Goal: Entertainment & Leisure: Consume media (video, audio)

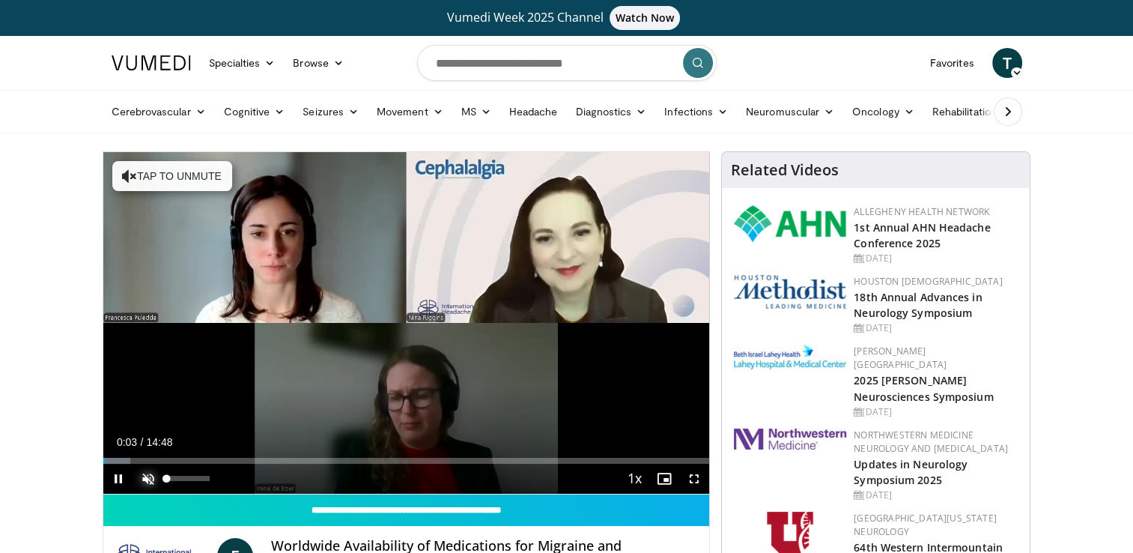
click at [145, 476] on span "Video Player" at bounding box center [148, 479] width 30 height 30
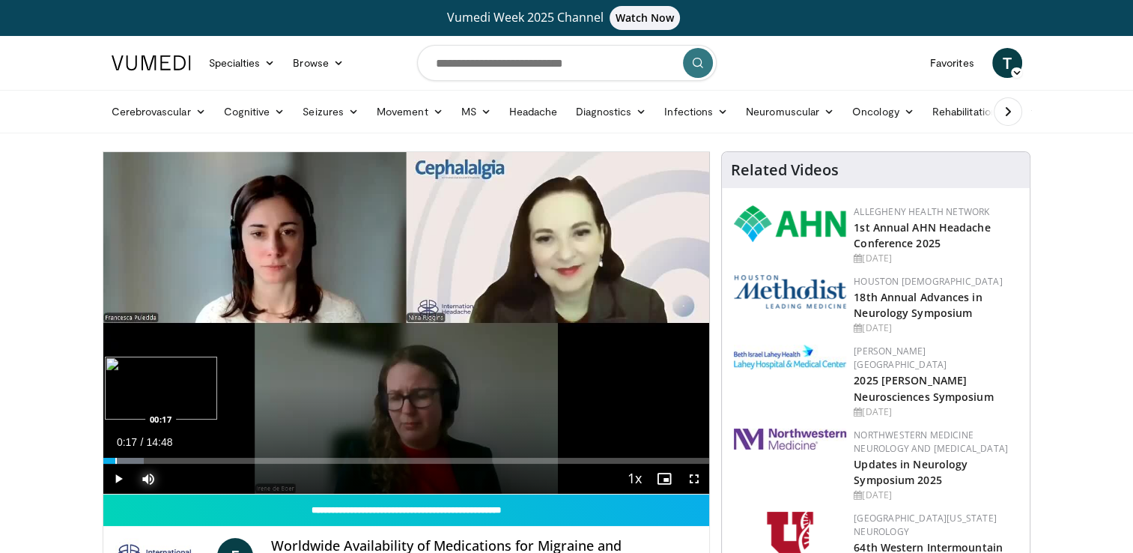
click at [115, 461] on div "Progress Bar" at bounding box center [115, 461] width 1 height 6
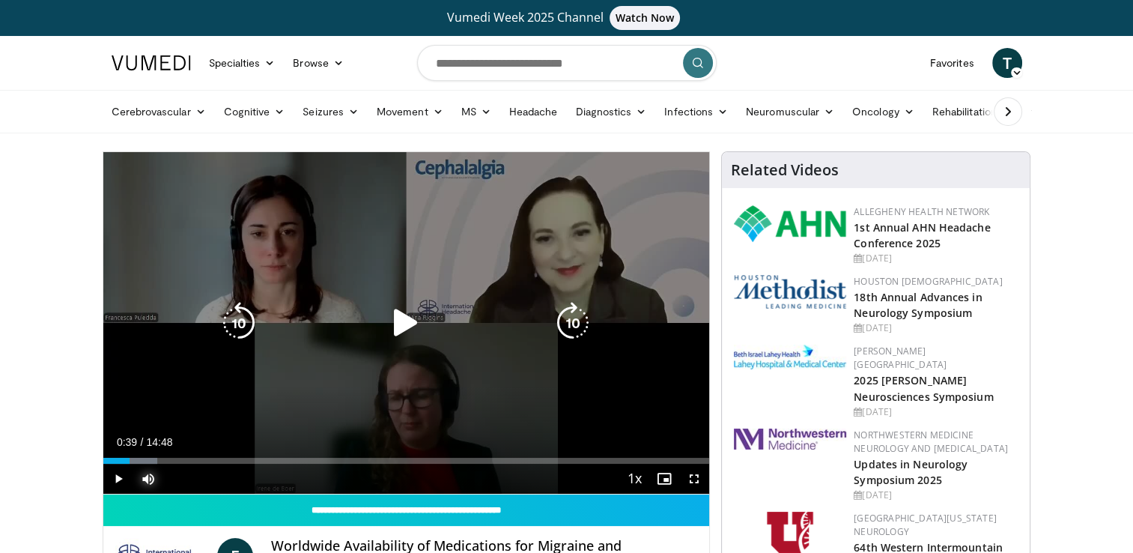
click at [130, 462] on div "Progress Bar" at bounding box center [133, 461] width 48 height 6
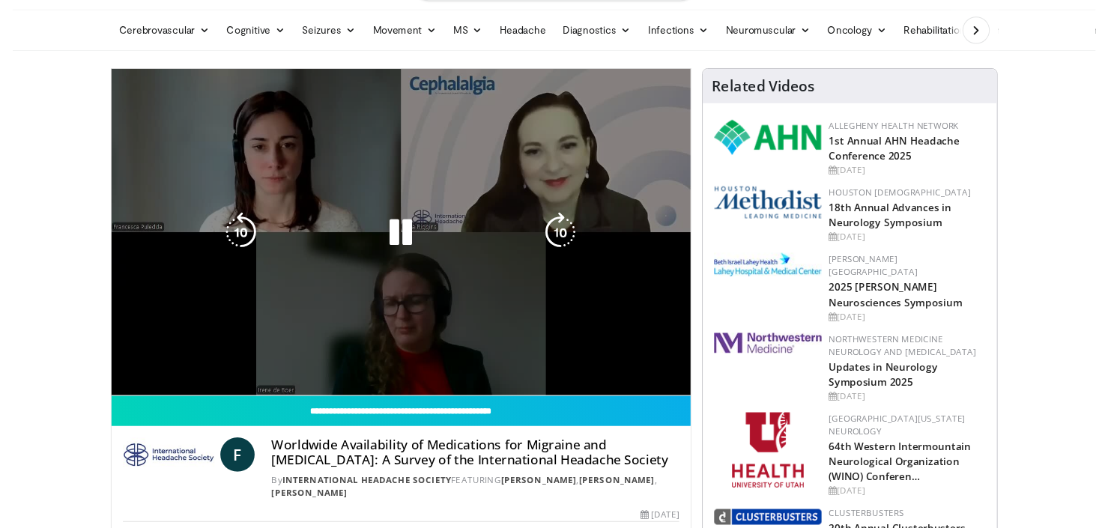
scroll to position [75, 0]
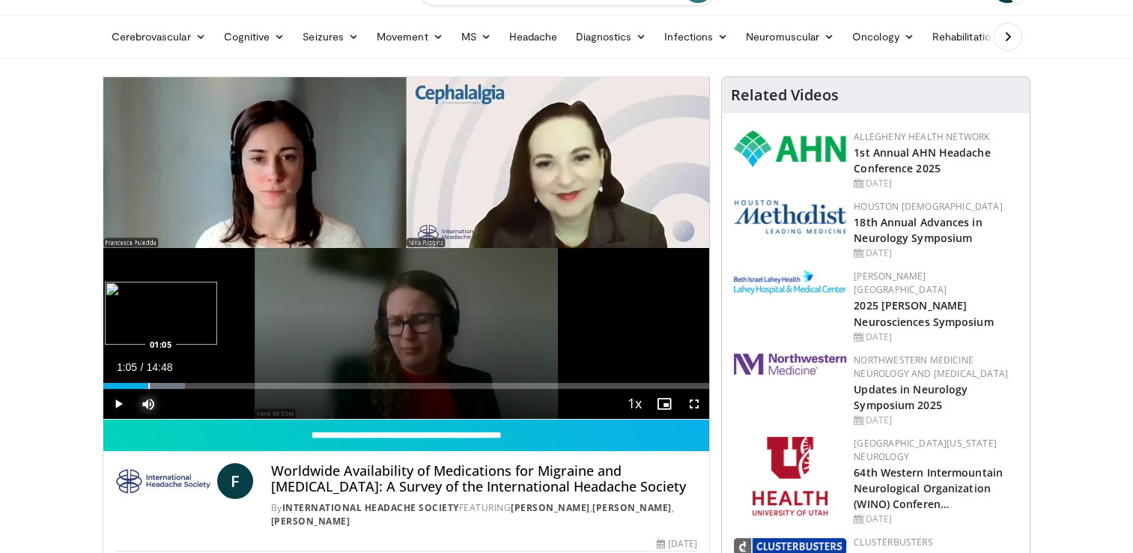
click at [148, 384] on div "Progress Bar" at bounding box center [148, 386] width 1 height 6
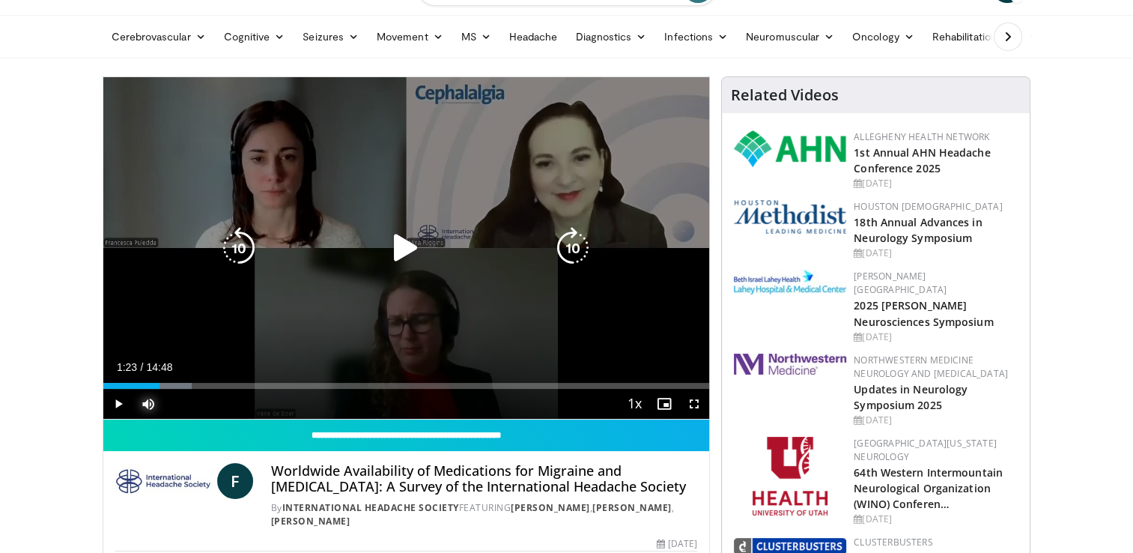
click at [159, 385] on div "Loaded : 14.62% 01:08 01:24" at bounding box center [406, 386] width 607 height 6
click at [166, 384] on div "Progress Bar" at bounding box center [172, 386] width 65 height 6
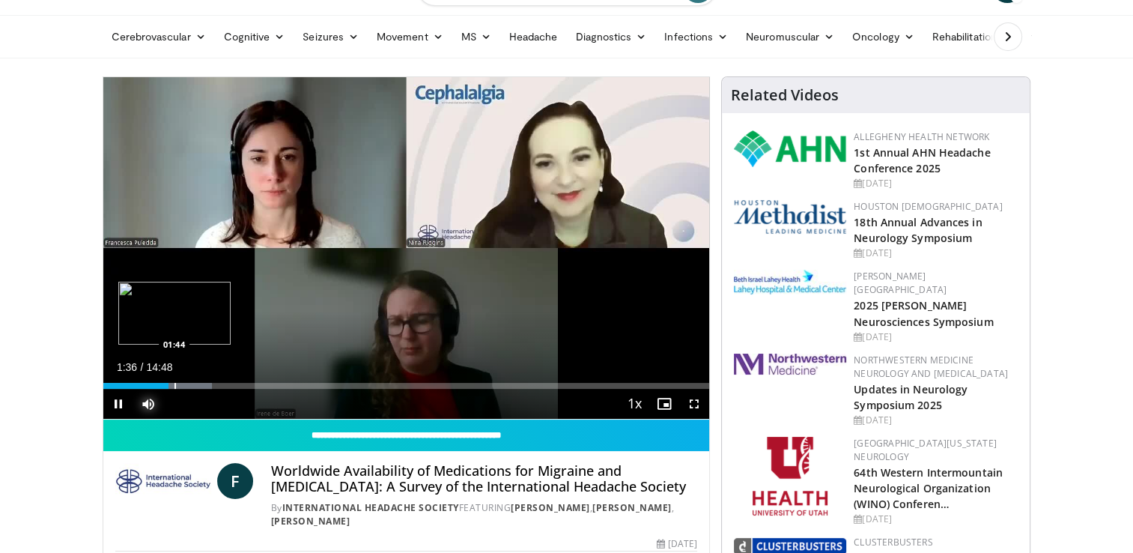
click at [175, 385] on div "Progress Bar" at bounding box center [175, 386] width 1 height 6
click at [187, 387] on div "Progress Bar" at bounding box center [187, 386] width 1 height 6
click at [196, 385] on div "Progress Bar" at bounding box center [196, 386] width 1 height 6
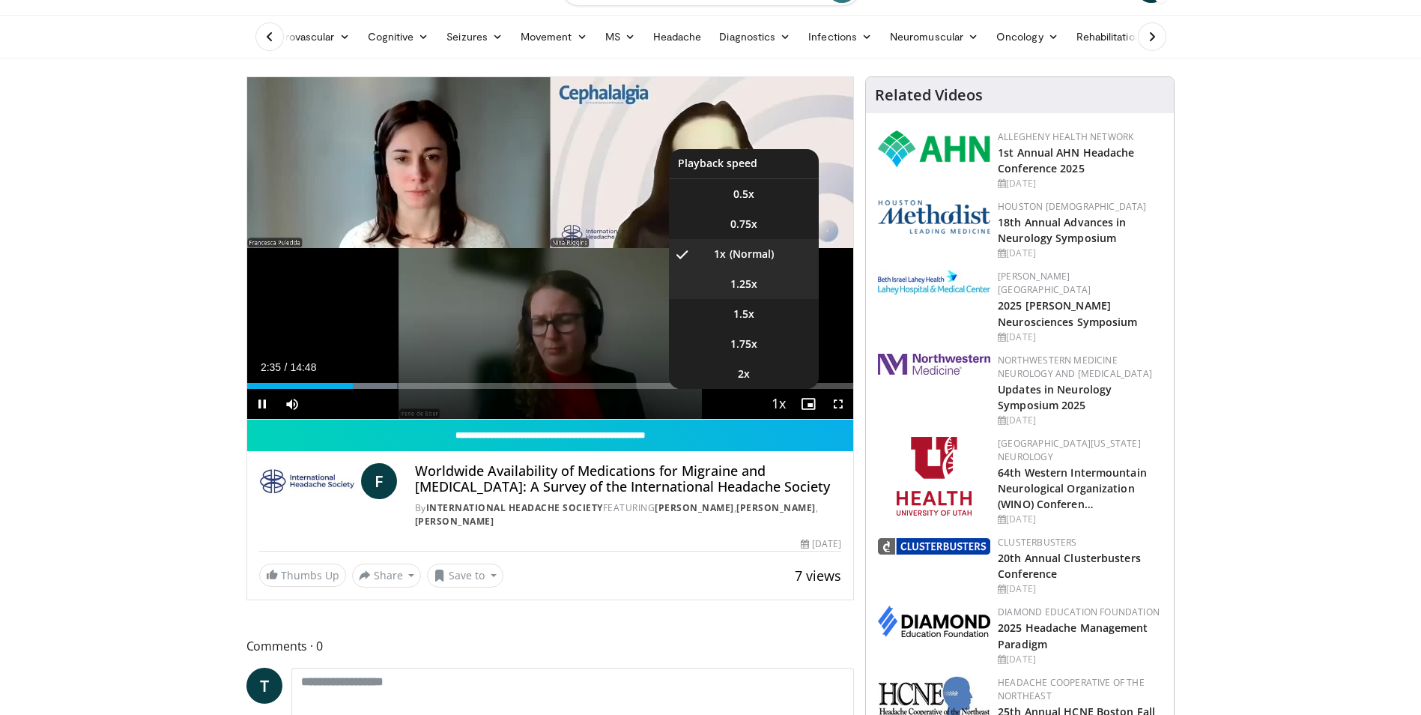
click at [731, 282] on video-js "**********" at bounding box center [550, 248] width 607 height 342
click at [733, 282] on span "1.25x" at bounding box center [743, 283] width 27 height 15
